Goal: Transaction & Acquisition: Obtain resource

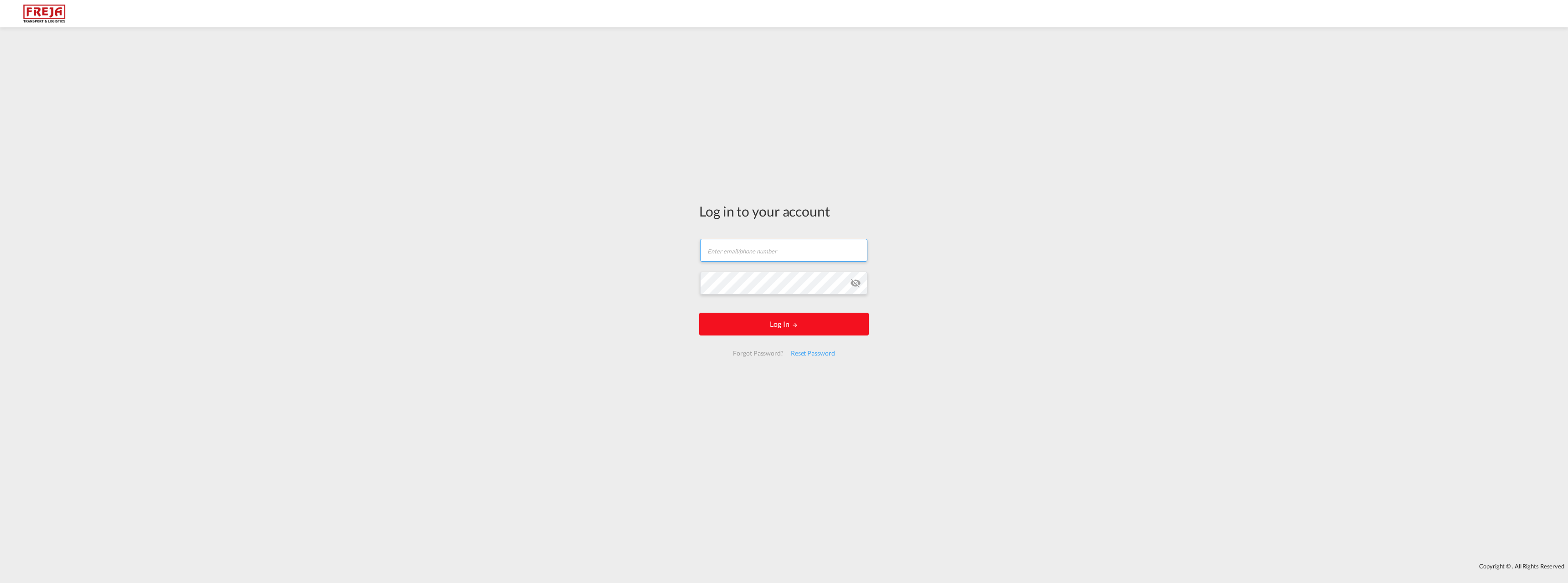
type input "[PERSON_NAME][EMAIL_ADDRESS][DOMAIN_NAME]"
click at [769, 319] on button "Log In" at bounding box center [784, 324] width 170 height 23
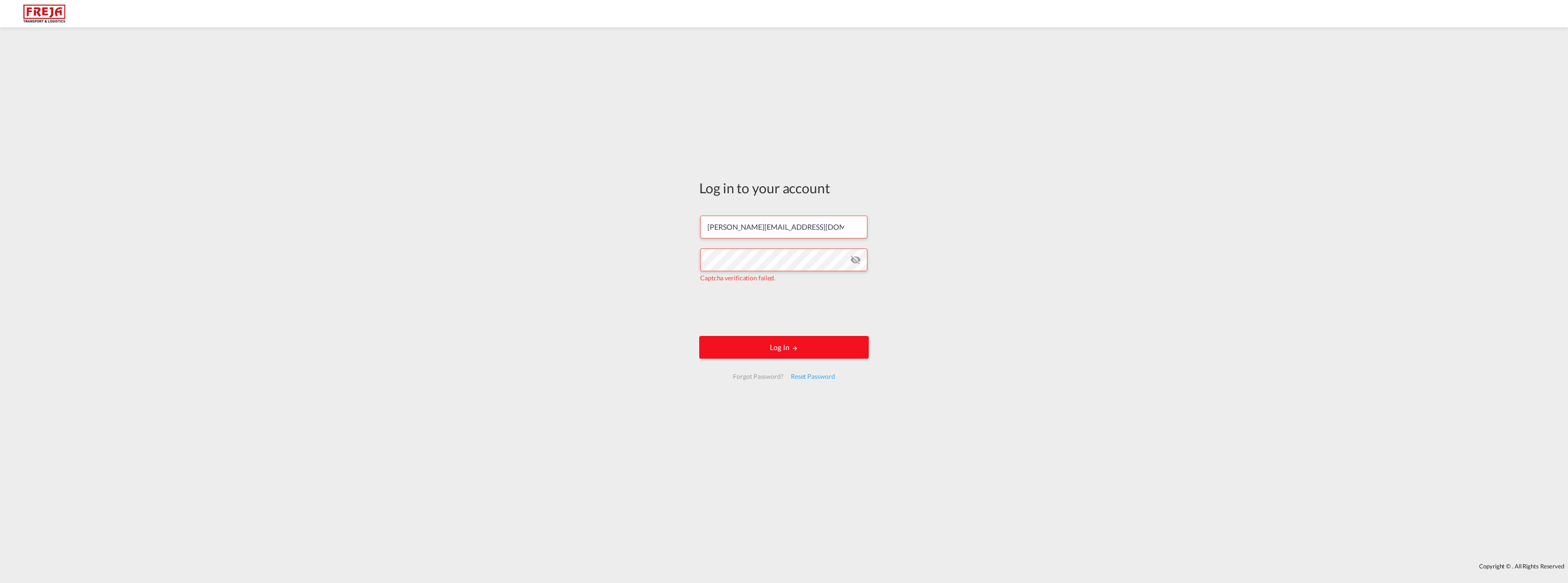
click at [780, 346] on button "Log In" at bounding box center [784, 347] width 170 height 23
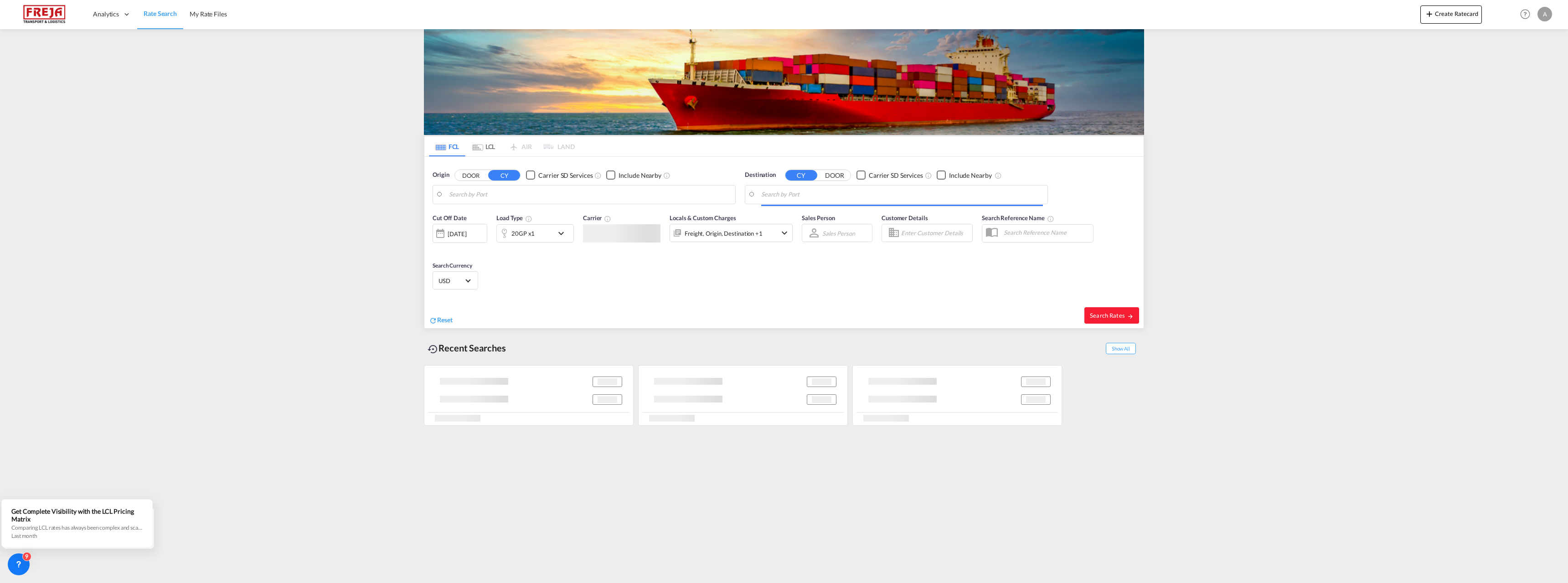
type input "[GEOGRAPHIC_DATA], [GEOGRAPHIC_DATA], [GEOGRAPHIC_DATA]"
type input "[GEOGRAPHIC_DATA] ([GEOGRAPHIC_DATA]), [GEOGRAPHIC_DATA]"
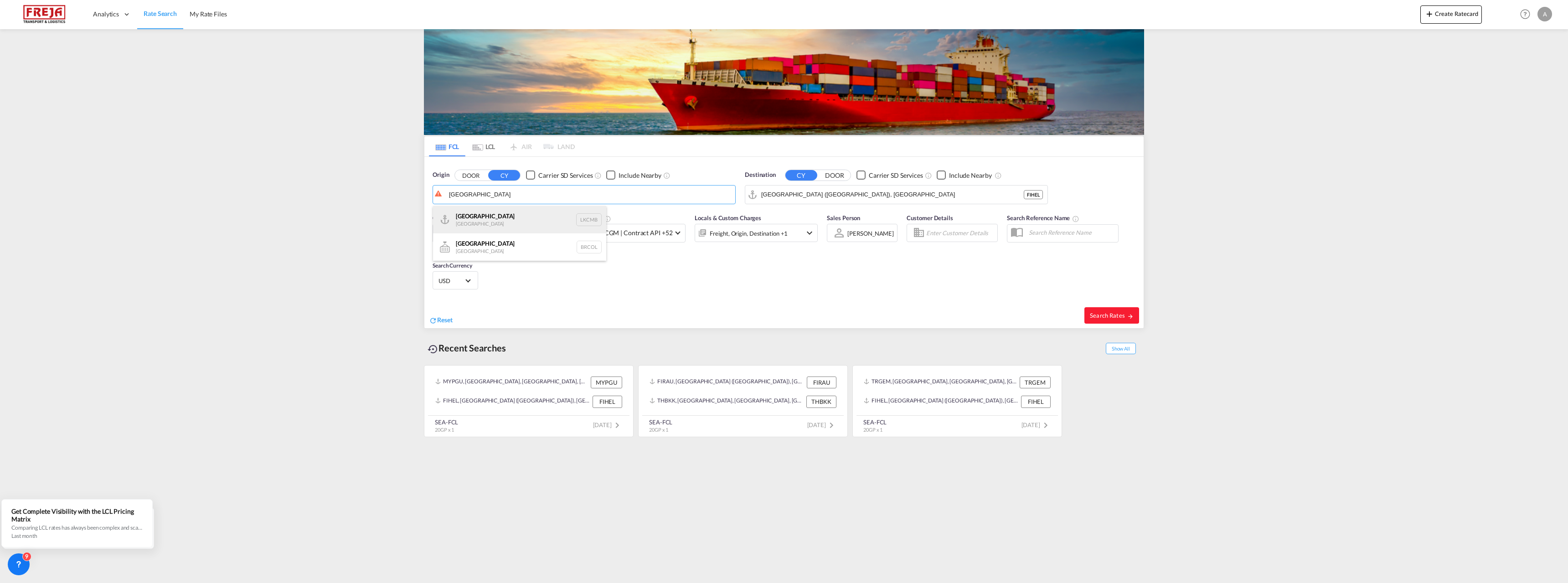
click at [503, 214] on div "Colombo [GEOGRAPHIC_DATA] LKCMB" at bounding box center [520, 220] width 173 height 27
type input "Colombo, LKCMB"
click at [634, 233] on span "CMA CGM | Contract API +52" at bounding box center [630, 232] width 85 height 9
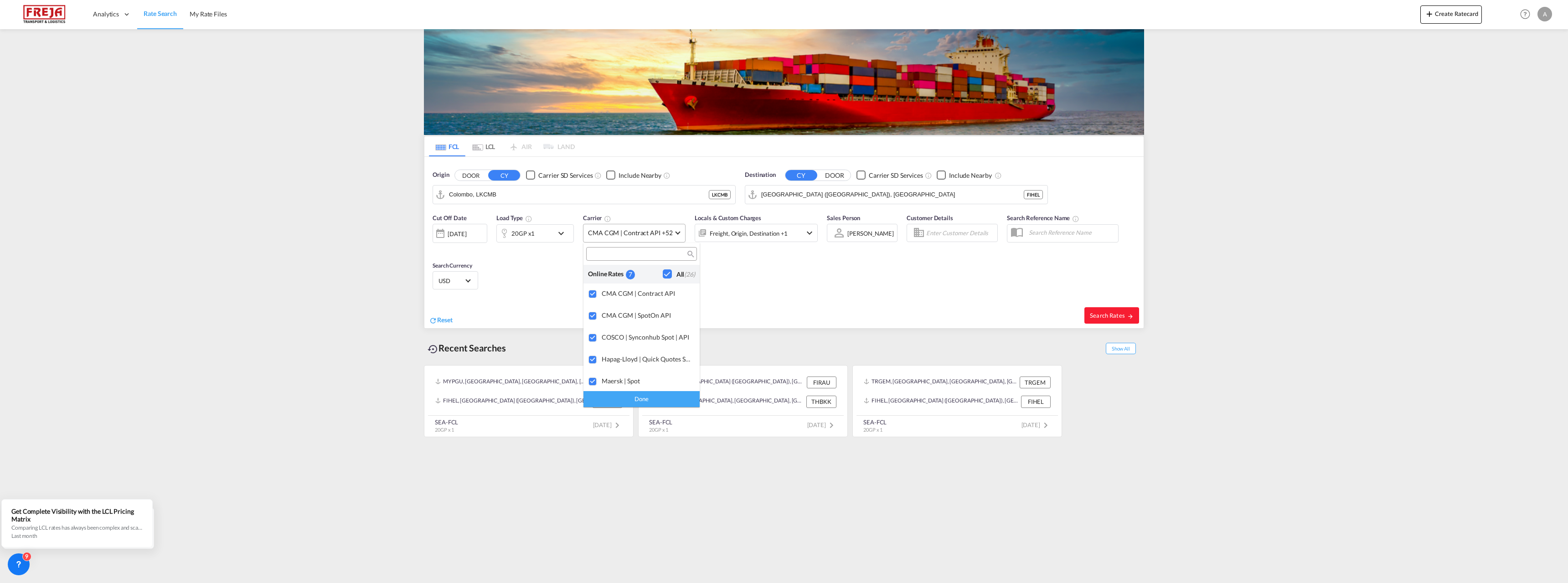
click at [634, 233] on md-backdrop at bounding box center [784, 292] width 1568 height 583
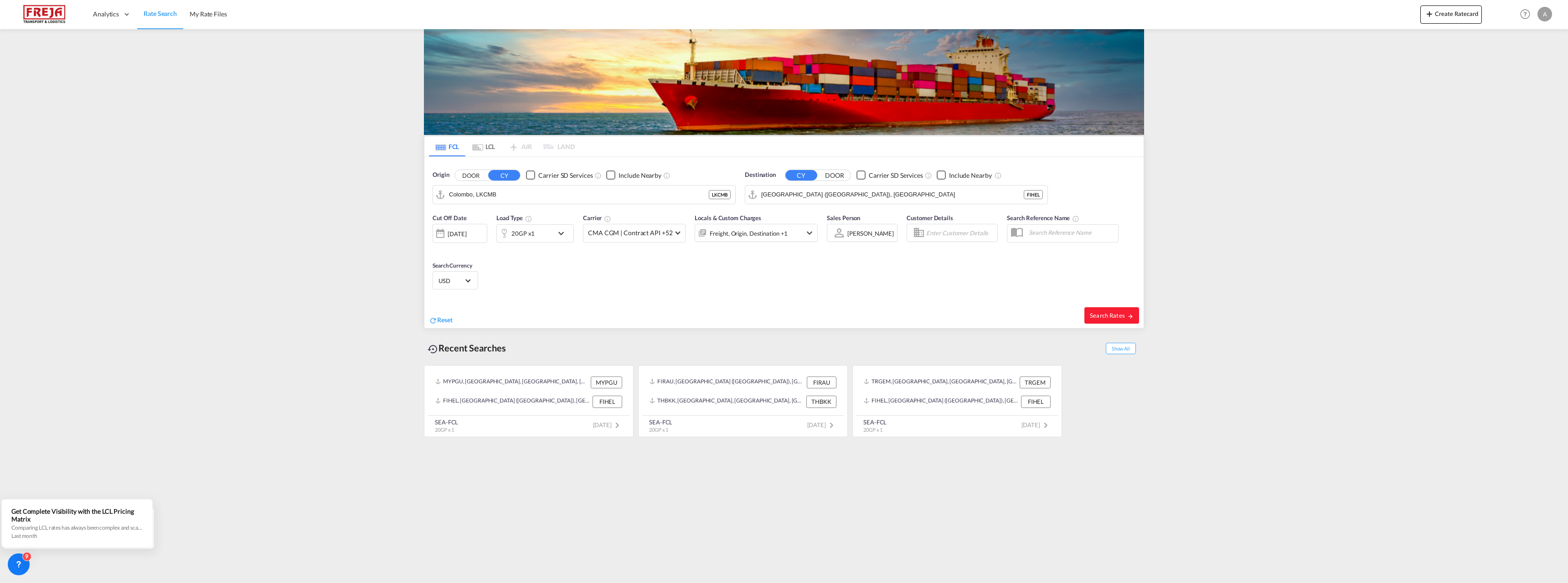
click at [552, 232] on div "20GP x1" at bounding box center [525, 233] width 57 height 18
drag, startPoint x: 539, startPoint y: 271, endPoint x: 509, endPoint y: 272, distance: 30.0
click at [509, 272] on tr "20GP 20GP 40GP 40HC 45HC 20RE 40RE 40HR 20OT 40OT 20FR 40FR 40NR 20NR 45S 20TK …" at bounding box center [535, 273] width 205 height 35
type input "6000"
click at [617, 304] on button "Done" at bounding box center [614, 306] width 32 height 16
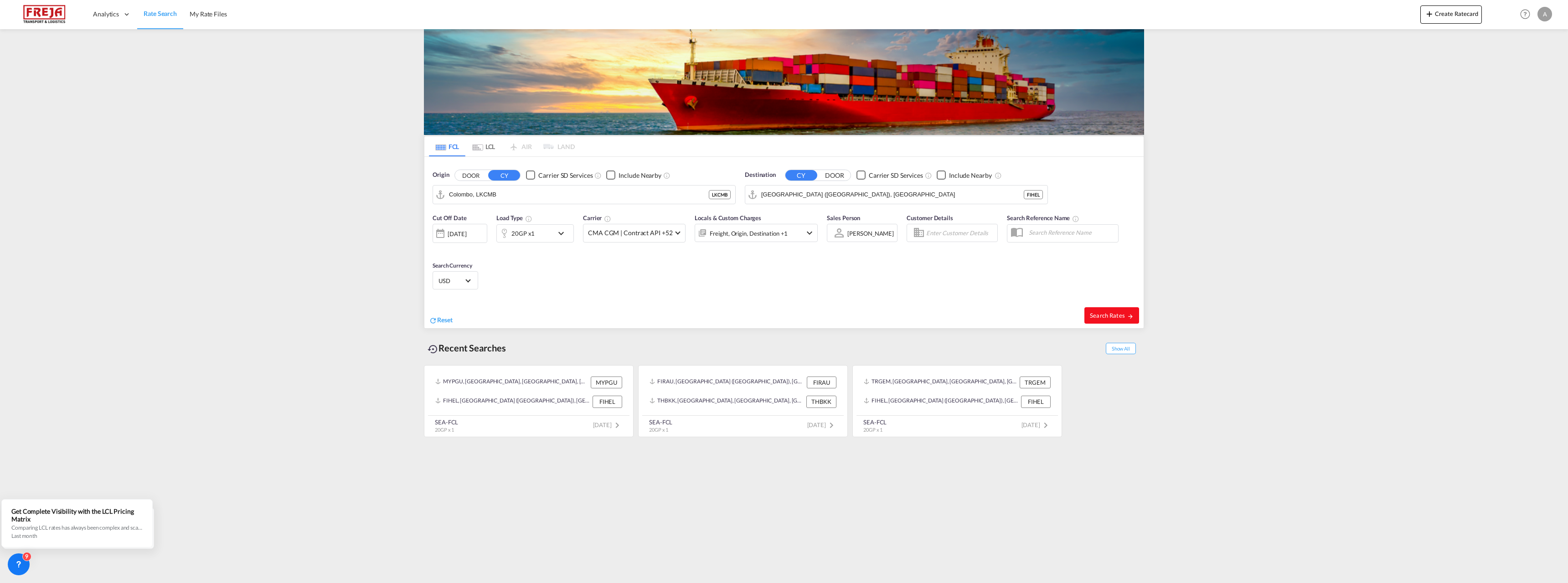
click at [1113, 313] on span "Search Rates" at bounding box center [1112, 315] width 44 height 7
type input "LKCMB to FIHEL / [DATE]"
